Goal: Transaction & Acquisition: Purchase product/service

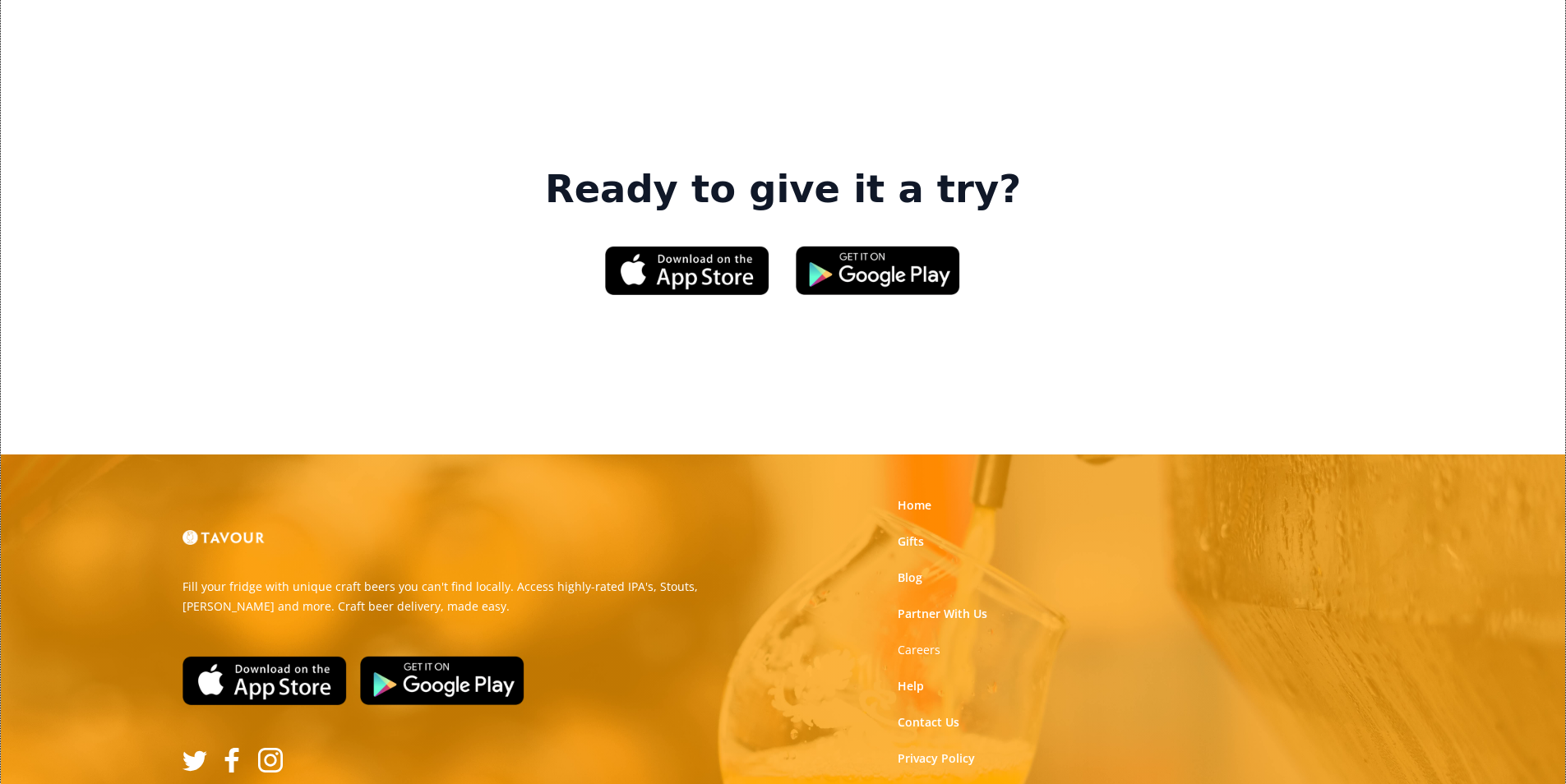
scroll to position [2487, 0]
click at [906, 533] on link "Gifts" at bounding box center [911, 541] width 26 height 16
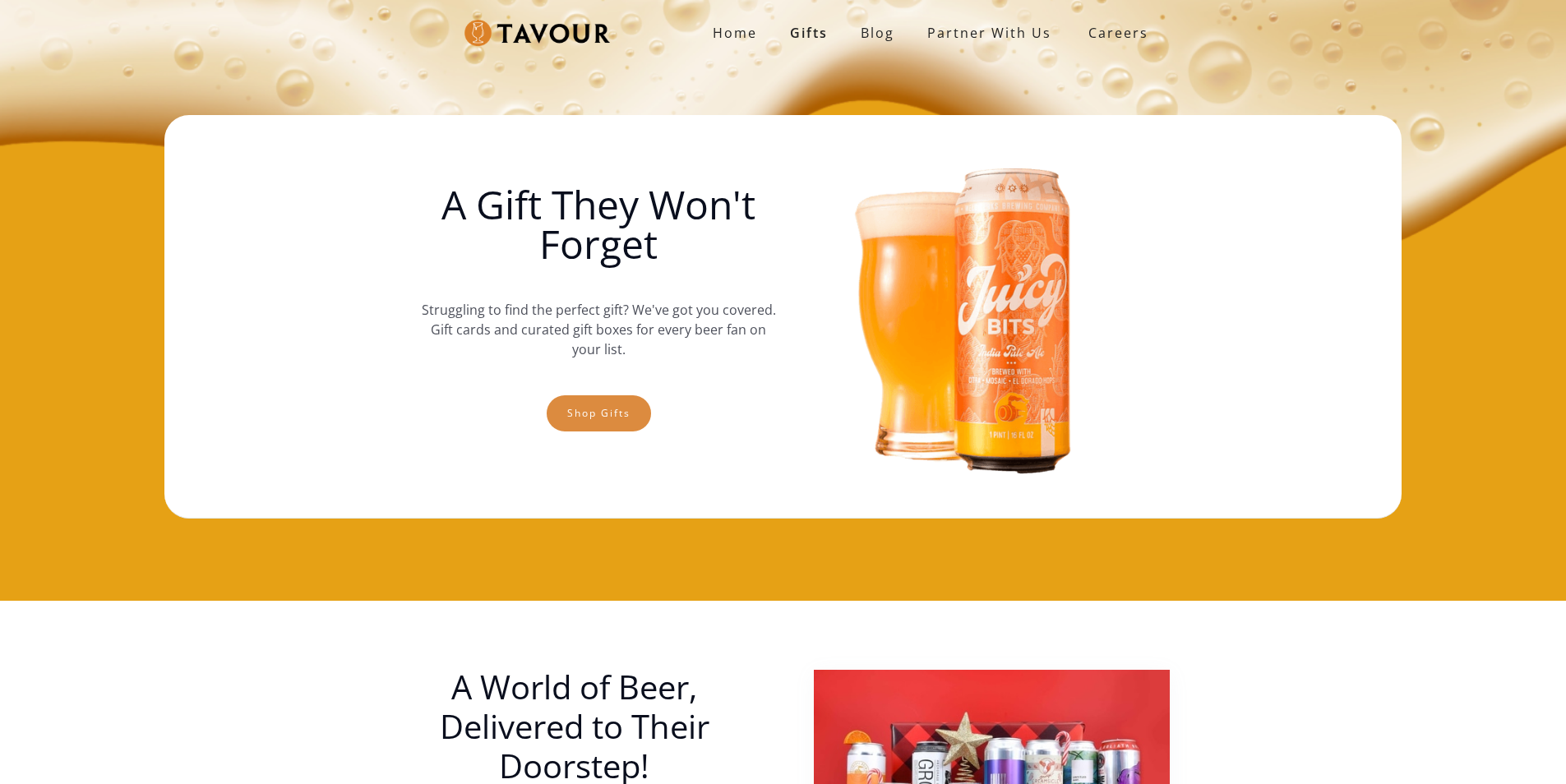
click at [642, 417] on link "Shop gifts" at bounding box center [599, 413] width 104 height 36
click at [630, 419] on link "Shop gifts" at bounding box center [599, 413] width 104 height 36
click at [564, 400] on link "Shop gifts" at bounding box center [599, 413] width 104 height 36
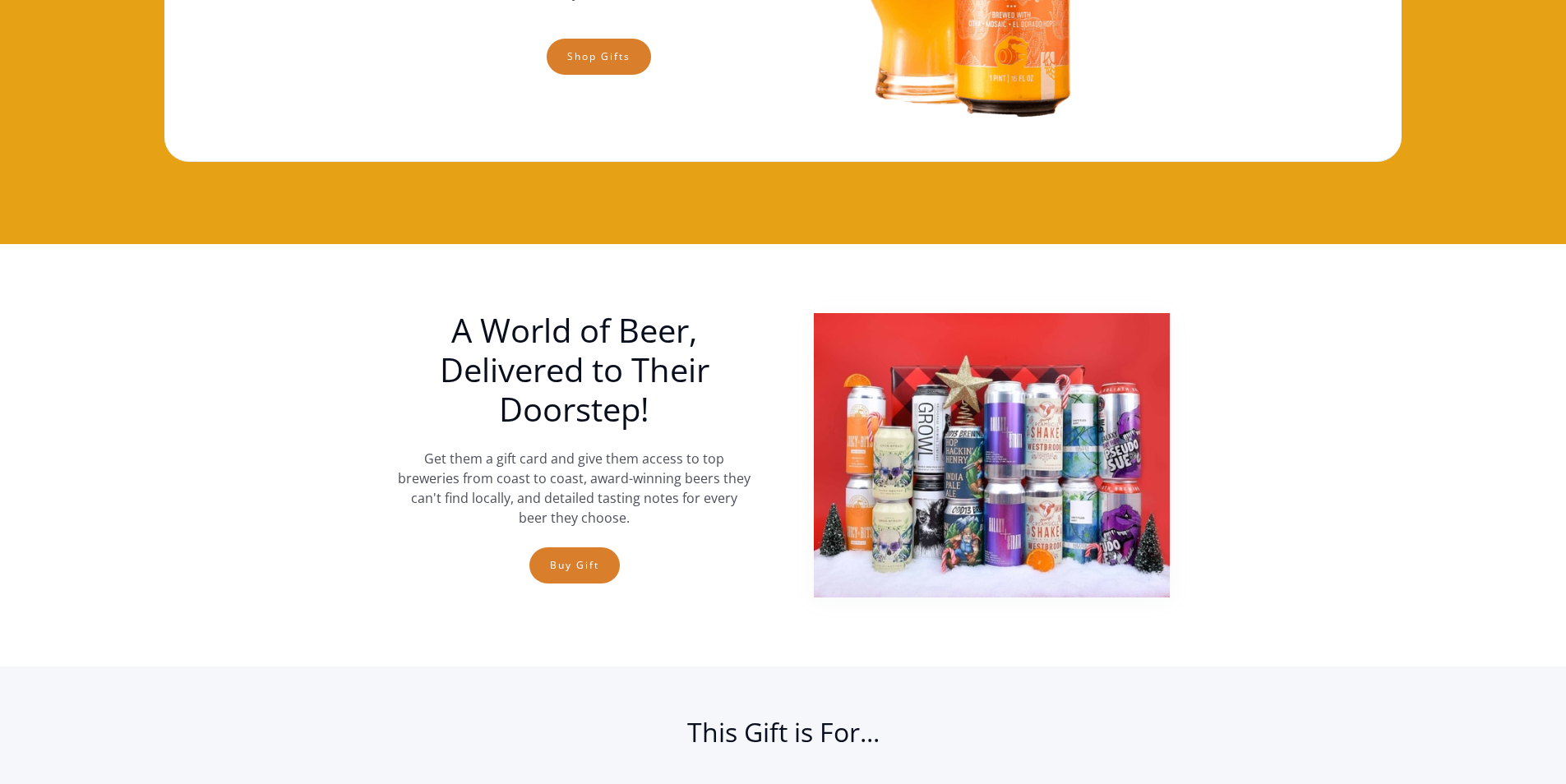
scroll to position [108, 0]
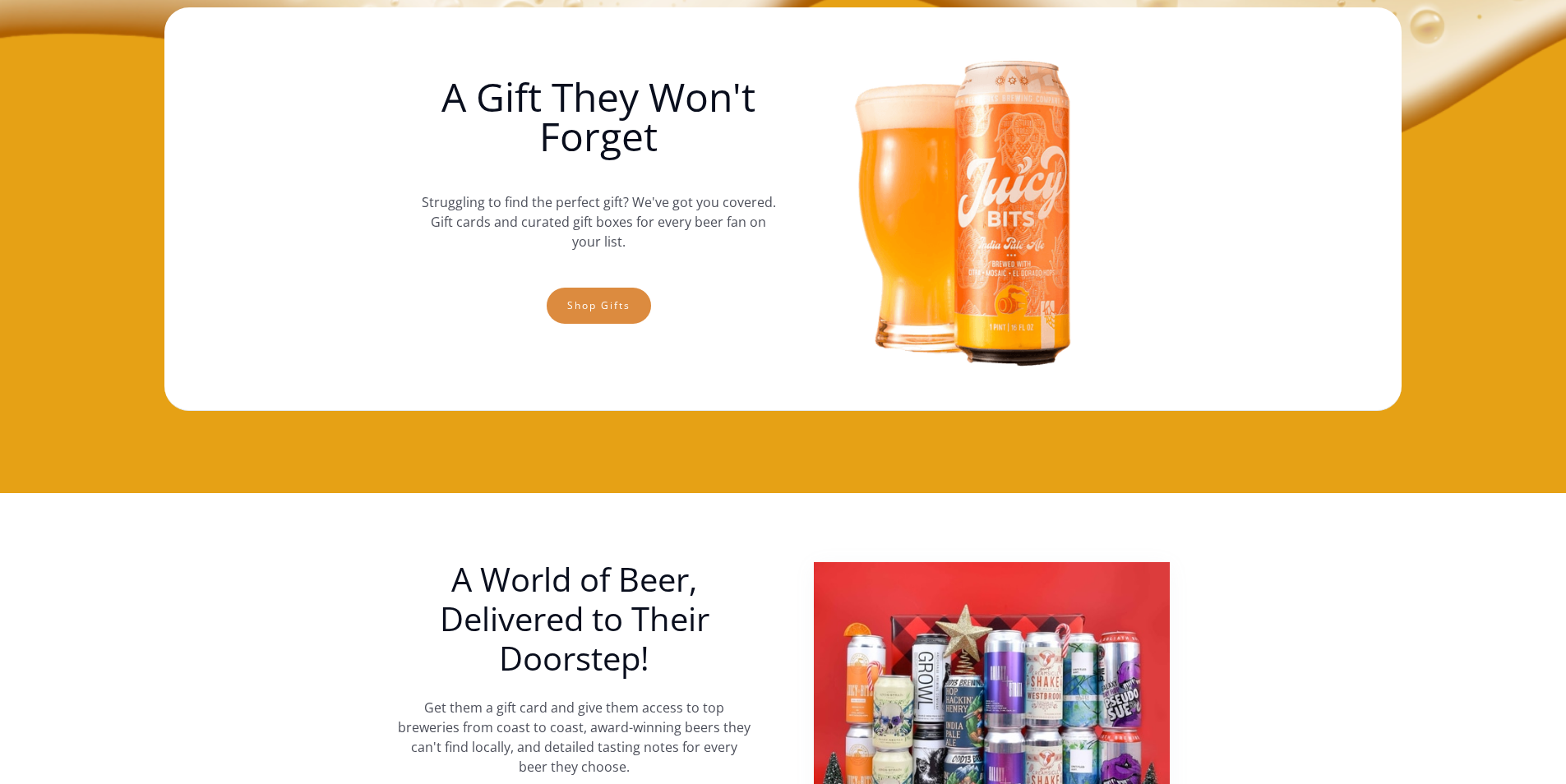
click at [619, 304] on link "Shop gifts" at bounding box center [599, 306] width 104 height 36
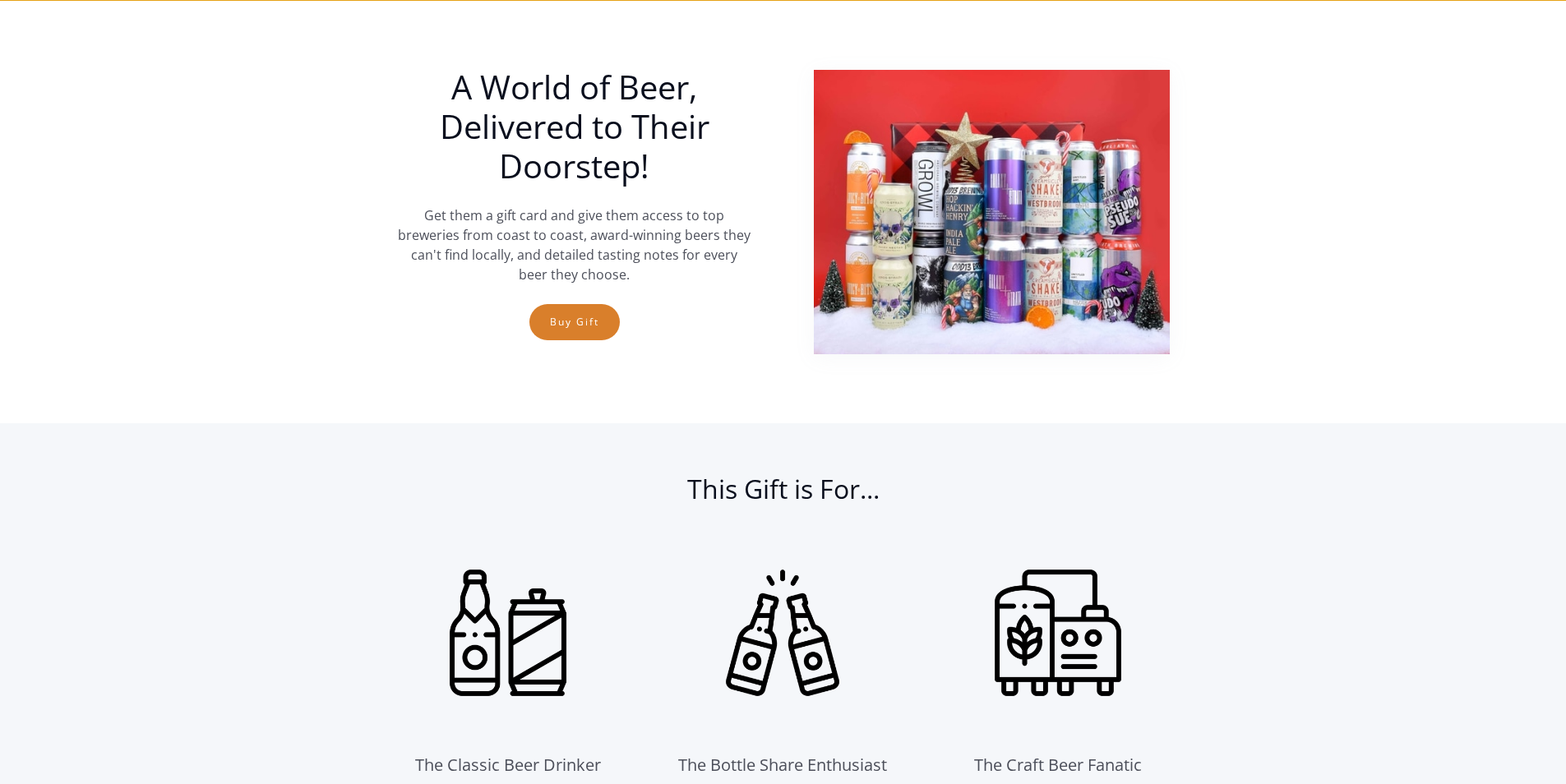
scroll to position [600, 0]
